Goal: Transaction & Acquisition: Download file/media

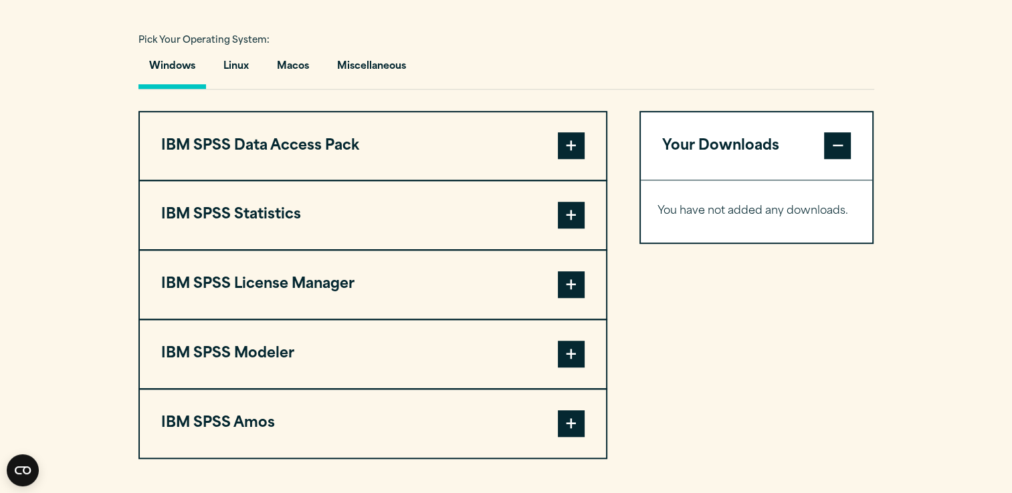
scroll to position [972, 0]
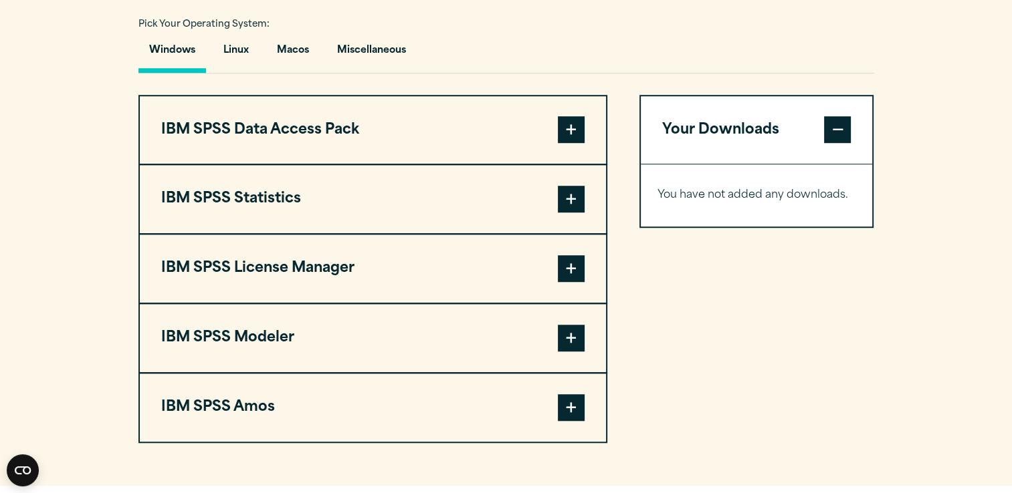
click at [575, 213] on span at bounding box center [571, 199] width 27 height 27
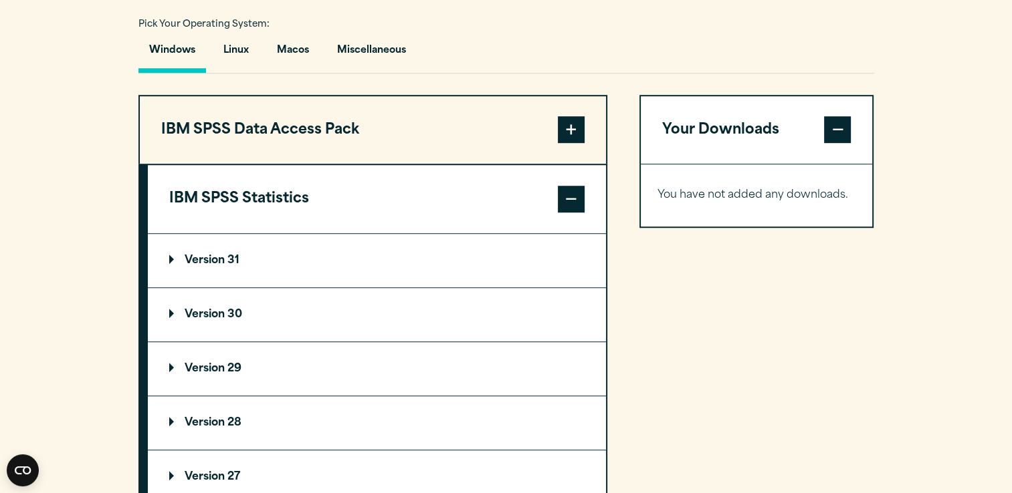
click at [346, 330] on summary "Version 30" at bounding box center [377, 314] width 458 height 53
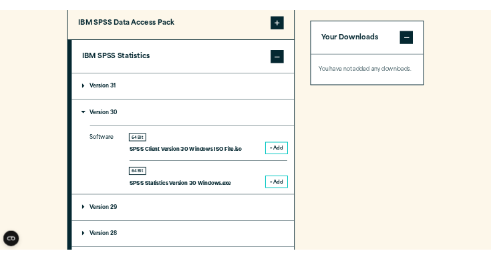
scroll to position [1087, 0]
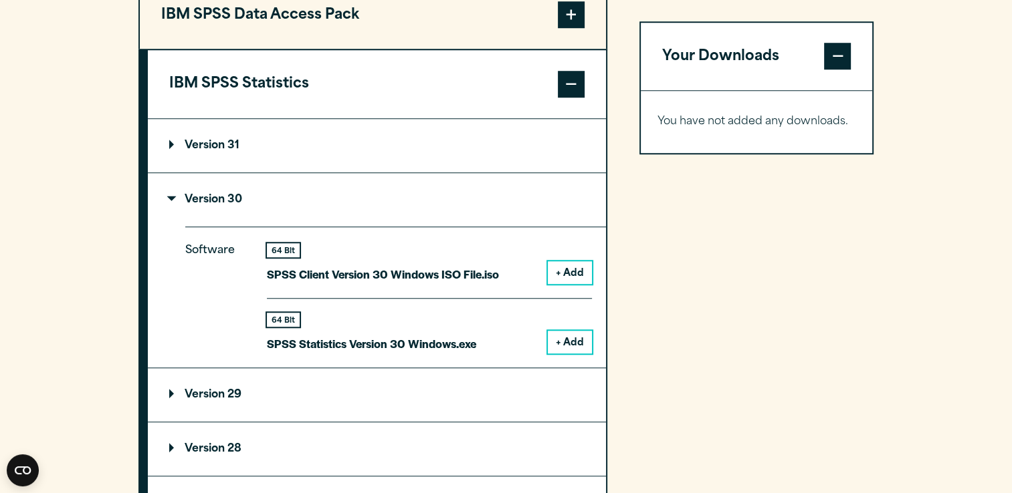
click at [568, 354] on button "+ Add" at bounding box center [570, 342] width 44 height 23
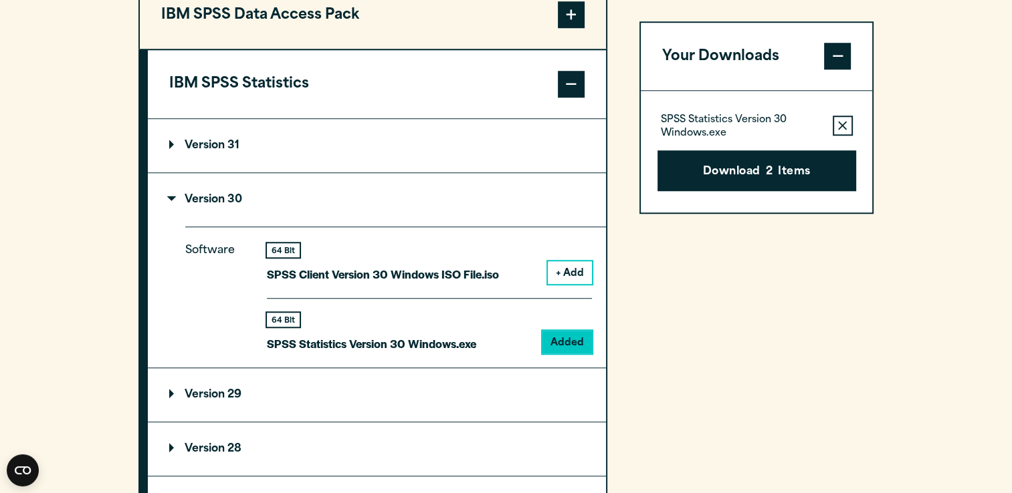
drag, startPoint x: 567, startPoint y: 376, endPoint x: 433, endPoint y: 361, distance: 135.3
click at [433, 354] on div "64 Bit SPSS Statistics Version 30 Windows.exe" at bounding box center [371, 333] width 209 height 41
click at [770, 162] on button "Download 2 Items" at bounding box center [756, 170] width 199 height 41
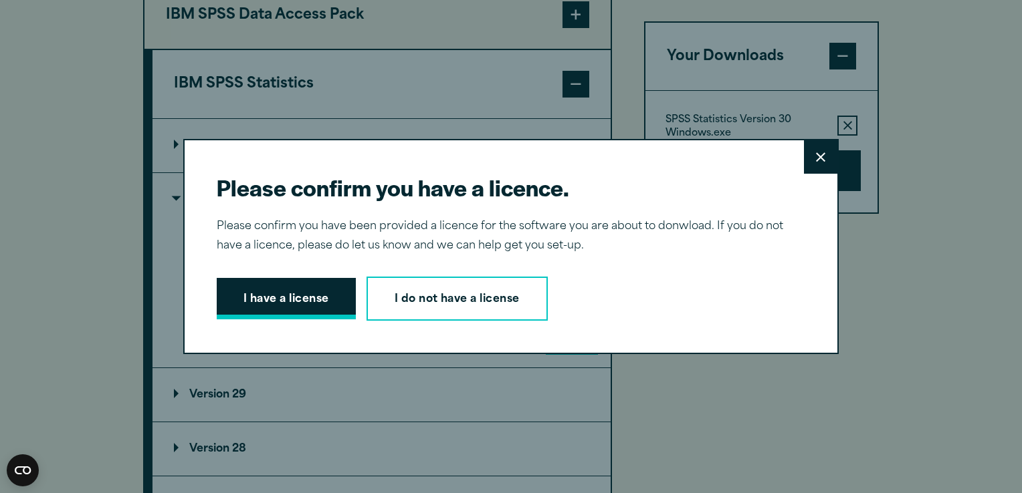
click at [324, 296] on button "I have a license" at bounding box center [286, 298] width 139 height 41
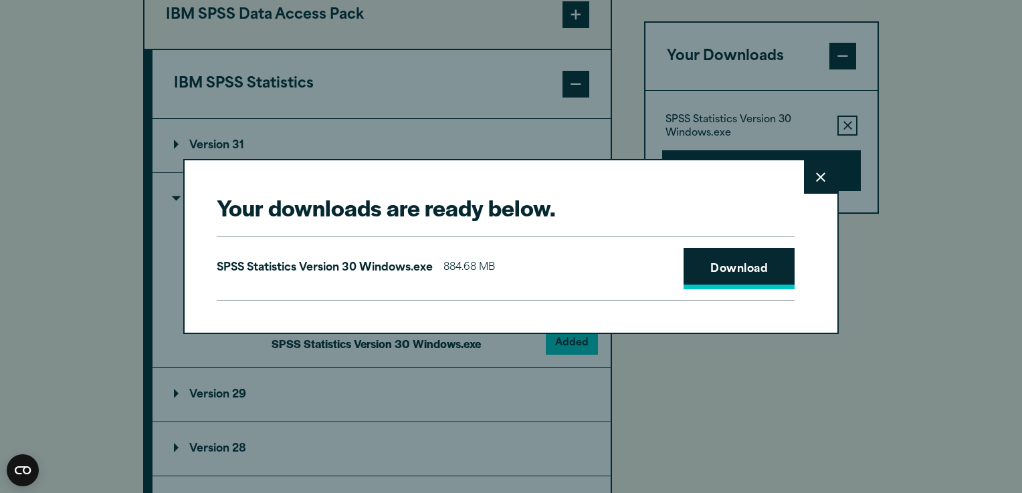
click at [741, 259] on link "Download" at bounding box center [738, 268] width 111 height 41
click at [736, 263] on link "Download" at bounding box center [738, 268] width 111 height 41
click at [809, 170] on button "Close" at bounding box center [820, 176] width 33 height 33
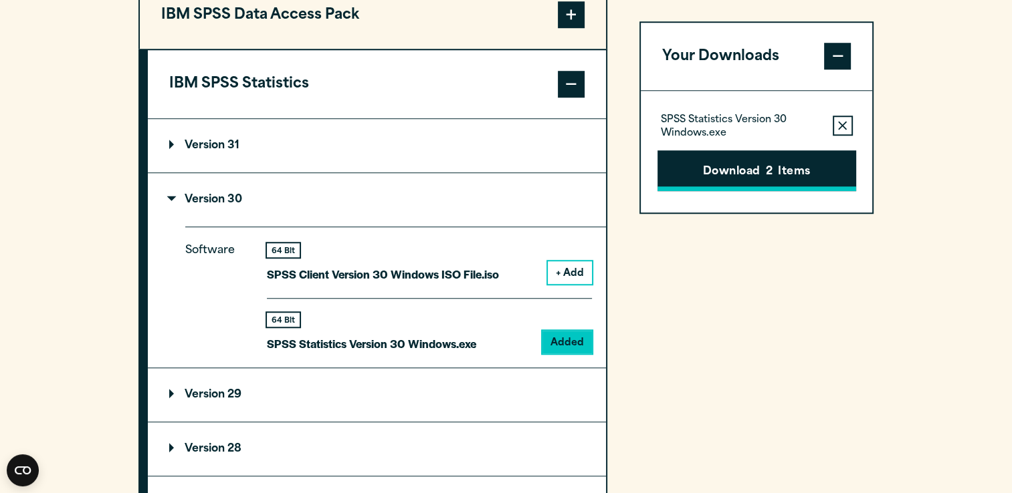
click at [784, 156] on button "Download 2 Items" at bounding box center [756, 170] width 199 height 41
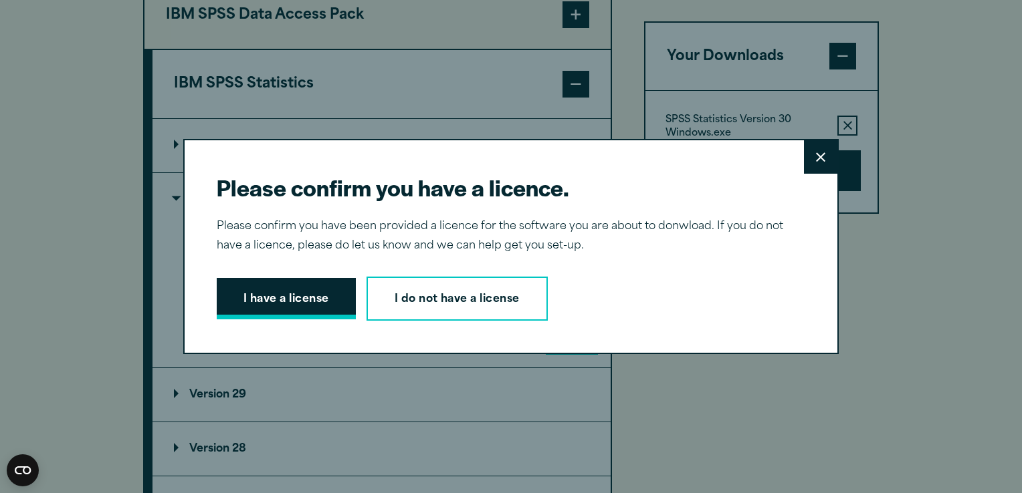
click at [271, 290] on button "I have a license" at bounding box center [286, 298] width 139 height 41
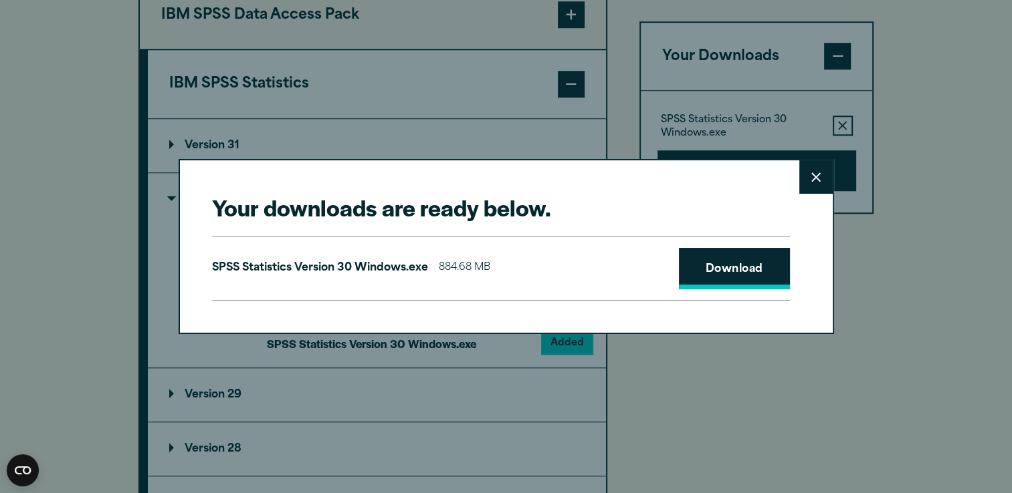
click at [729, 263] on link "Download" at bounding box center [734, 268] width 111 height 41
click at [815, 186] on button "Close" at bounding box center [815, 176] width 33 height 33
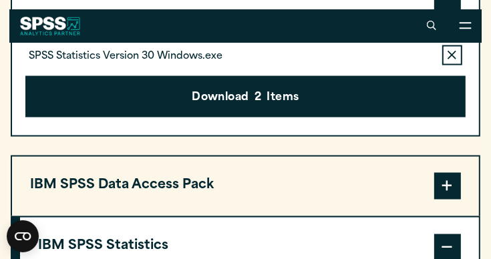
scroll to position [1081, 0]
